Goal: Task Accomplishment & Management: Use online tool/utility

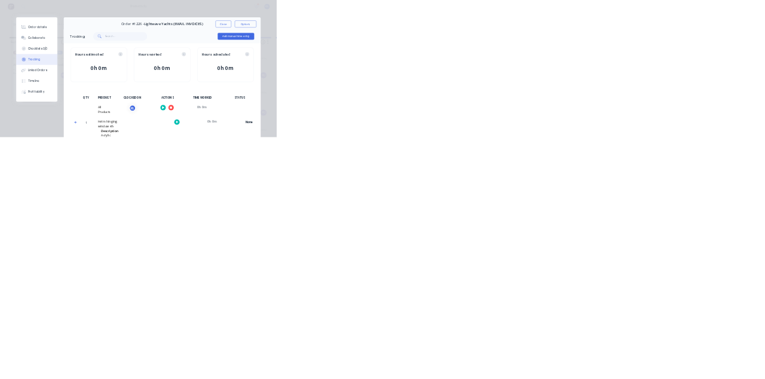
click at [640, 66] on button "Close" at bounding box center [618, 66] width 44 height 19
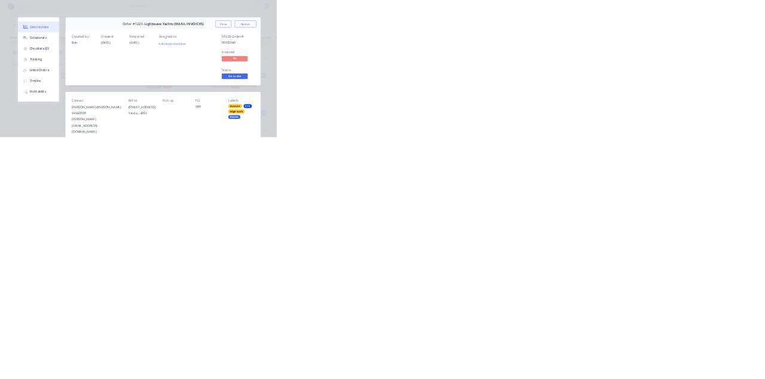
click at [76, 164] on icon at bounding box center [70, 164] width 11 height 11
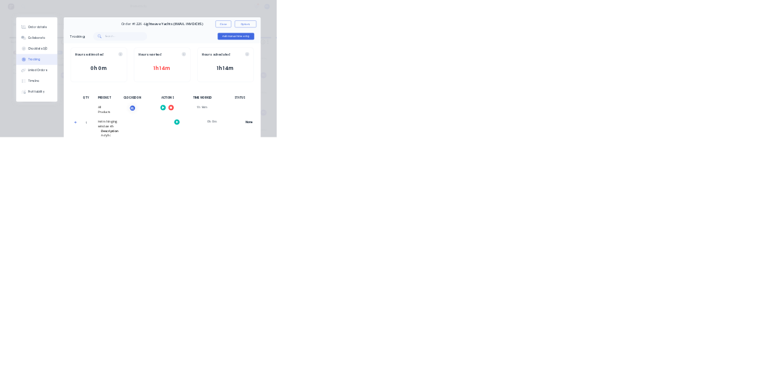
click at [481, 300] on button "button" at bounding box center [473, 297] width 15 height 15
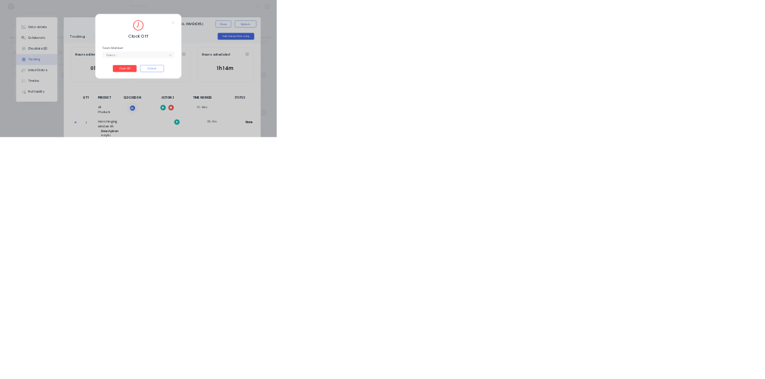
click at [295, 152] on input "text" at bounding box center [294, 153] width 2 height 13
click at [378, 185] on button "Clock Off" at bounding box center [345, 189] width 66 height 19
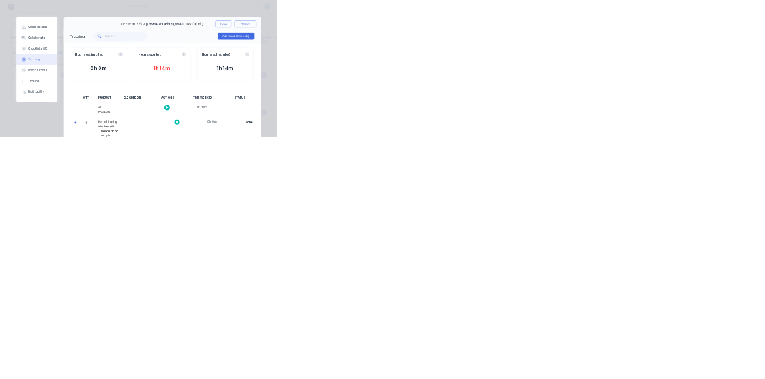
click at [640, 63] on button "Close" at bounding box center [618, 66] width 44 height 19
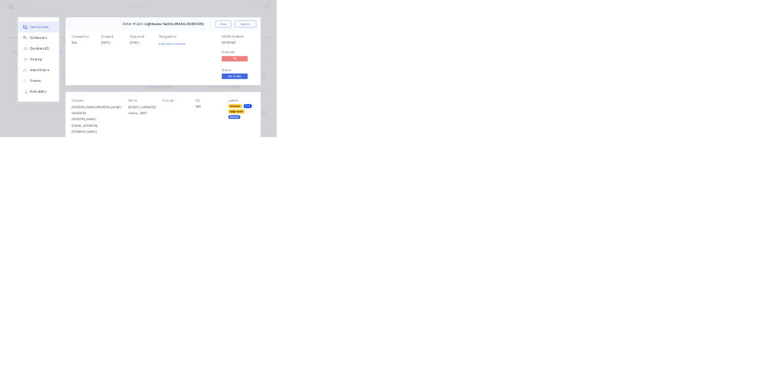
click at [115, 164] on div "Tracking" at bounding box center [99, 164] width 33 height 11
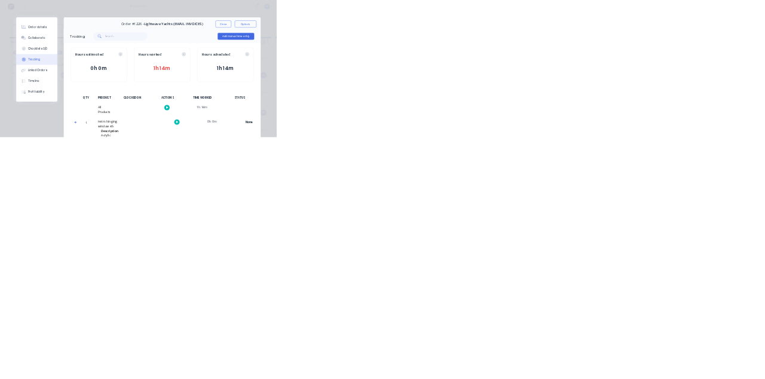
click at [640, 66] on button "Close" at bounding box center [618, 66] width 44 height 19
